Goal: Task Accomplishment & Management: Complete application form

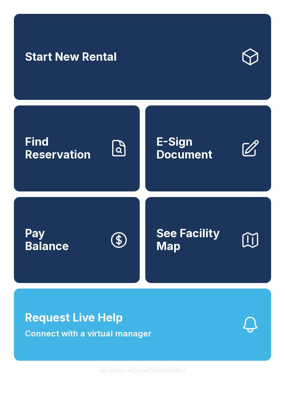
click at [198, 160] on span "E-Sign Document" at bounding box center [195, 148] width 78 height 25
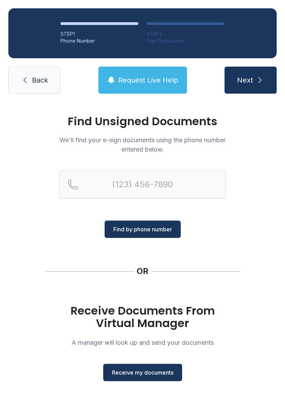
click at [160, 369] on span "Receive my documents" at bounding box center [142, 373] width 61 height 8
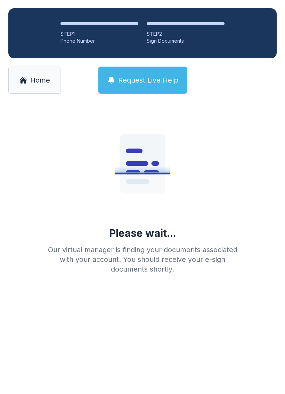
click at [28, 82] on link "Home" at bounding box center [34, 80] width 52 height 27
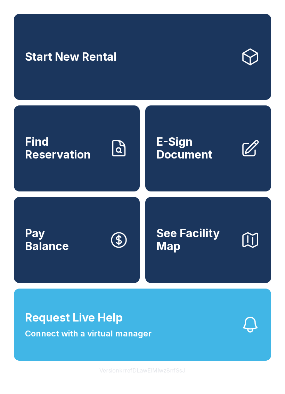
click at [187, 161] on span "E-Sign Document" at bounding box center [195, 148] width 78 height 25
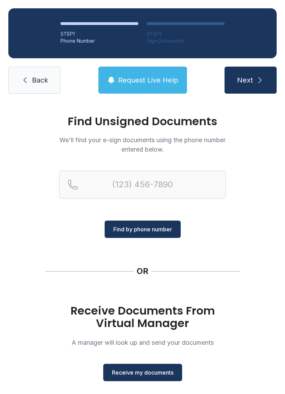
click at [133, 371] on span "Receive my documents" at bounding box center [142, 373] width 61 height 8
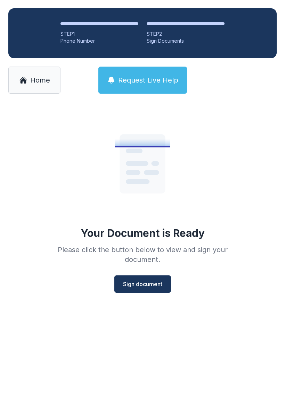
click at [140, 281] on span "Sign document" at bounding box center [142, 284] width 39 height 8
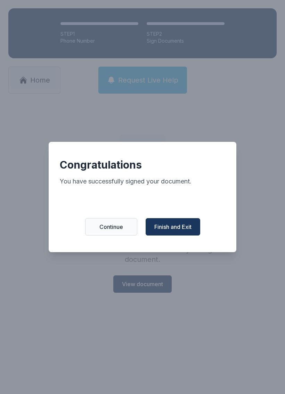
click at [179, 227] on span "Finish and Exit" at bounding box center [172, 227] width 37 height 8
